Goal: Transaction & Acquisition: Purchase product/service

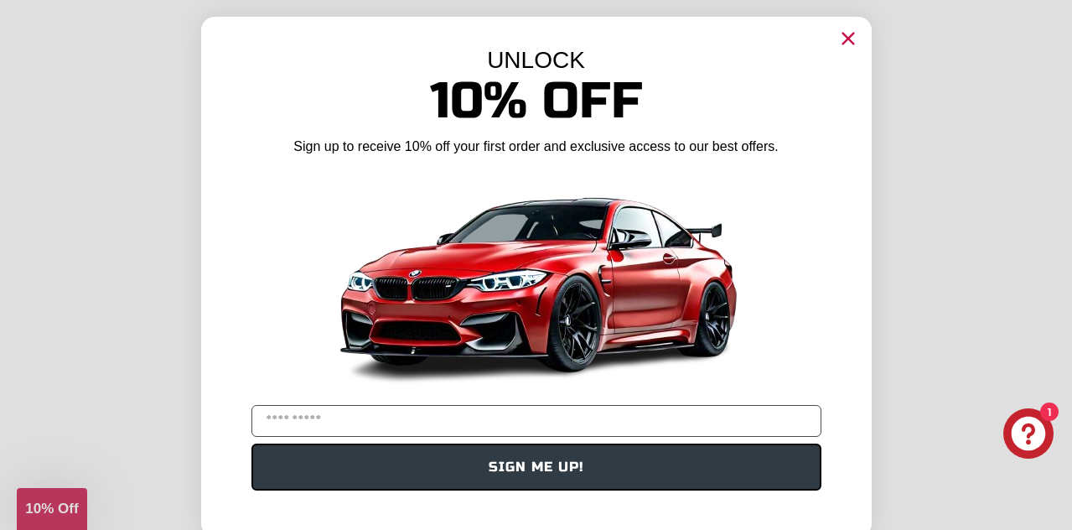
scroll to position [2118, 0]
